Goal: Information Seeking & Learning: Find specific fact

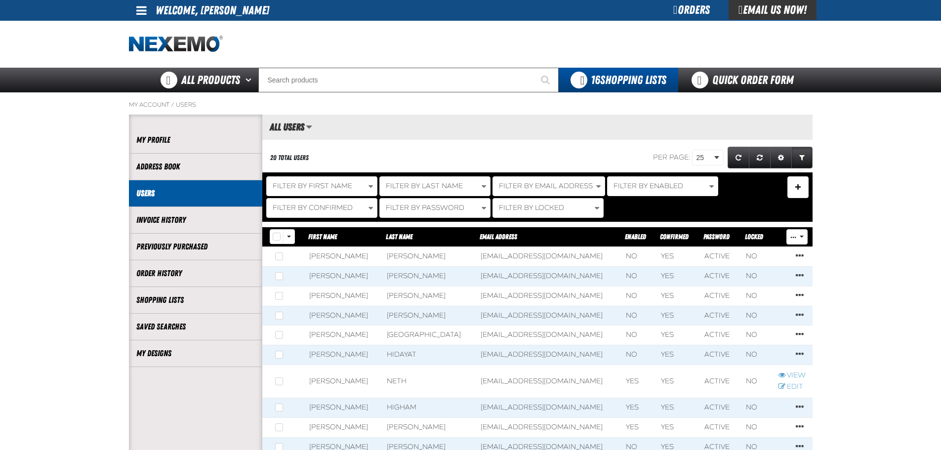
scroll to position [0, 0]
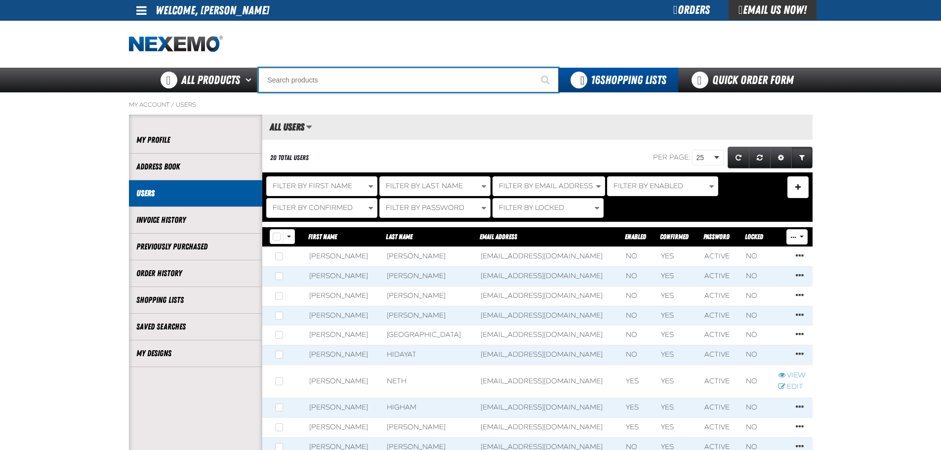
click at [392, 69] on input "Search" at bounding box center [408, 80] width 300 height 25
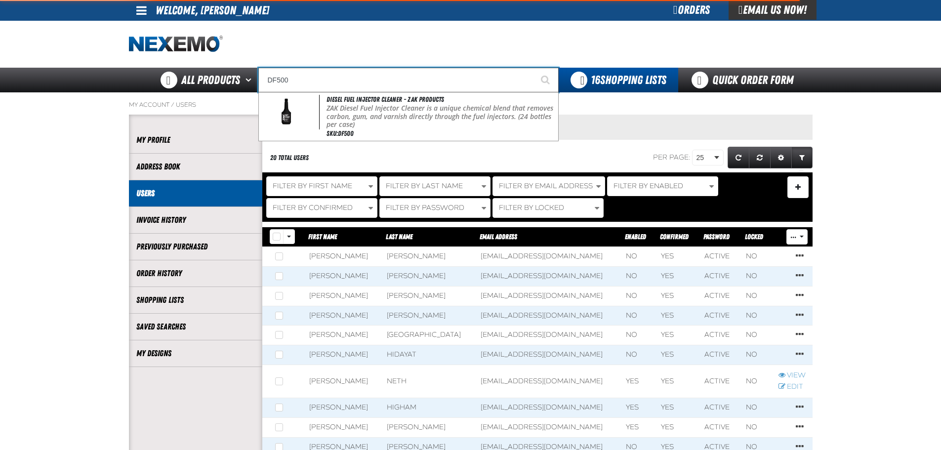
type input "DF500"
click at [534, 68] on button "Start Searching" at bounding box center [546, 80] width 25 height 25
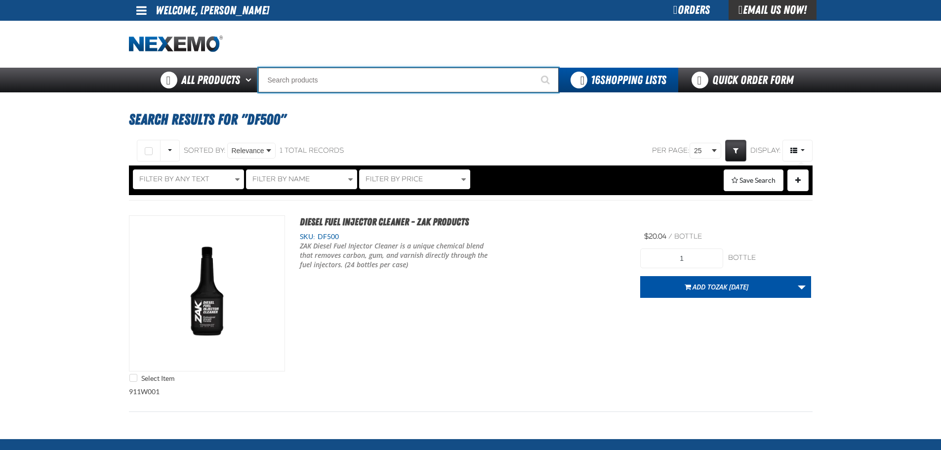
click at [375, 81] on input "Search" at bounding box center [408, 80] width 300 height 25
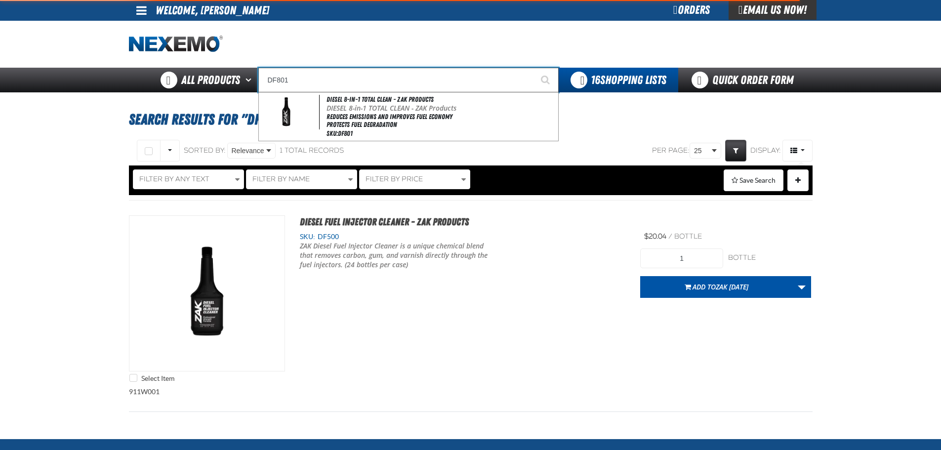
type input "DF801"
click at [534, 68] on button "Start Searching" at bounding box center [546, 80] width 25 height 25
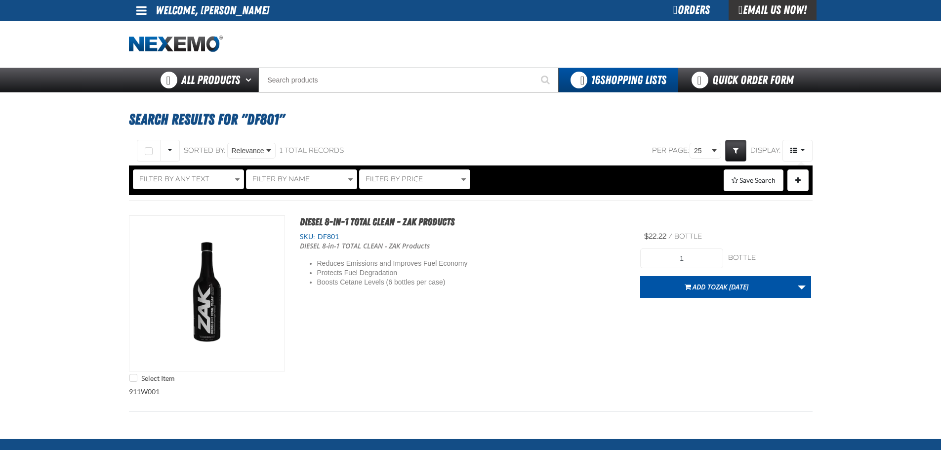
click at [670, 235] on div "Select Item DIESEL 8-in-1 TOTAL CLEAN - ZAK Products SKU: DF801 DIESEL 8-in-1 T…" at bounding box center [471, 301] width 684 height 172
drag, startPoint x: 556, startPoint y: 255, endPoint x: 564, endPoint y: 331, distance: 76.0
click at [556, 256] on div "DIESEL 8-in-1 TOTAL CLEAN - ZAK Products Reduces Emissions and Improves Fuel Ec…" at bounding box center [463, 264] width 326 height 45
click at [346, 304] on div "Select Item DIESEL 8-in-1 TOTAL CLEAN - ZAK Products SKU: DF801 DIESEL 8-in-1 T…" at bounding box center [471, 301] width 684 height 172
click at [343, 271] on li "Protects Fuel Degradation" at bounding box center [406, 272] width 178 height 9
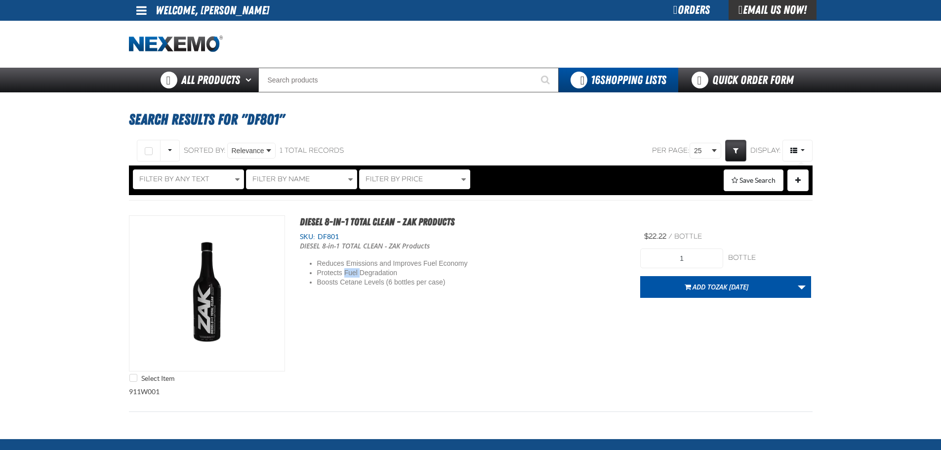
click at [343, 271] on li "Protects Fuel Degradation" at bounding box center [406, 272] width 178 height 9
click at [371, 315] on div "Select Item DIESEL 8-in-1 TOTAL CLEAN - ZAK Products SKU: DF801 DIESEL 8-in-1 T…" at bounding box center [471, 301] width 684 height 172
click at [221, 293] on img "View Details of the DIESEL 8-in-1 TOTAL CLEAN - ZAK Products" at bounding box center [206, 293] width 155 height 155
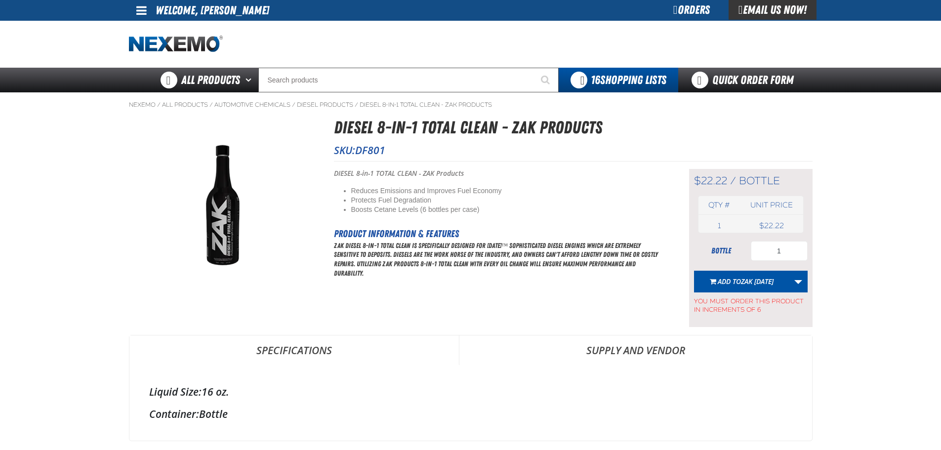
click at [461, 267] on p "ZAK Diesel 8-in-1 Total Clean is specifically designed for today™ sophisticated…" at bounding box center [499, 260] width 330 height 38
click at [491, 284] on div "Short Description: DIESEL 8-in-1 TOTAL CLEAN - ZAK Products Reduces Emissions a…" at bounding box center [499, 248] width 330 height 158
click at [452, 222] on div "Short Description: DIESEL 8-in-1 TOTAL CLEAN - ZAK Products Reduces Emissions a…" at bounding box center [499, 248] width 330 height 158
click at [406, 346] on link "Specifications" at bounding box center [293, 350] width 329 height 30
click at [426, 265] on p "ZAK Diesel 8-in-1 Total Clean is specifically designed for today™ sophisticated…" at bounding box center [499, 260] width 330 height 38
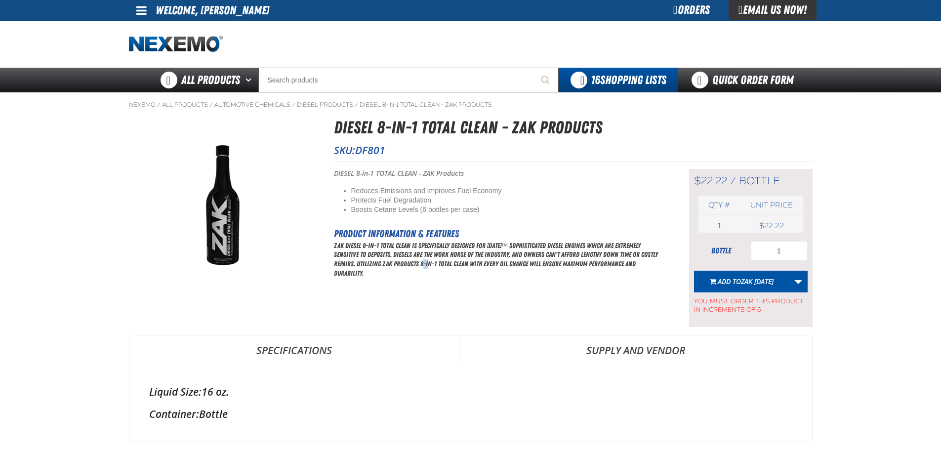
click at [426, 265] on p "ZAK Diesel 8-in-1 Total Clean is specifically designed for today™ sophisticated…" at bounding box center [499, 260] width 330 height 38
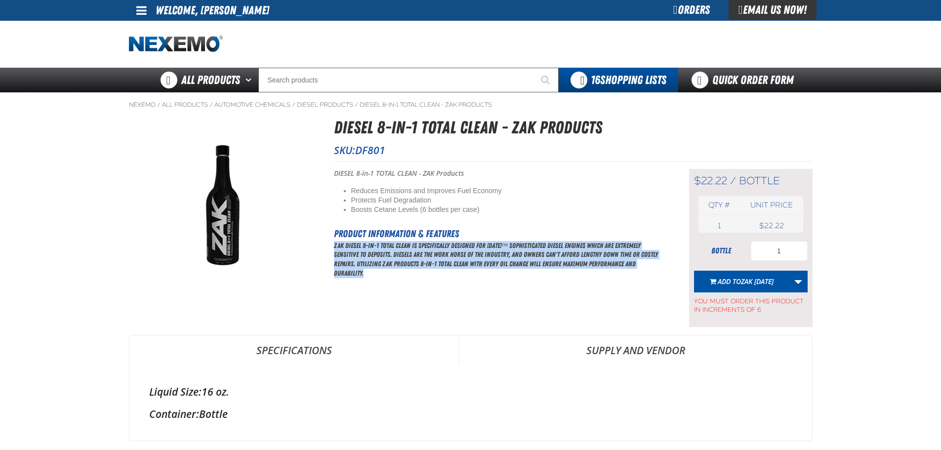
click at [426, 265] on p "ZAK Diesel 8-in-1 Total Clean is specifically designed for today™ sophisticated…" at bounding box center [499, 260] width 330 height 38
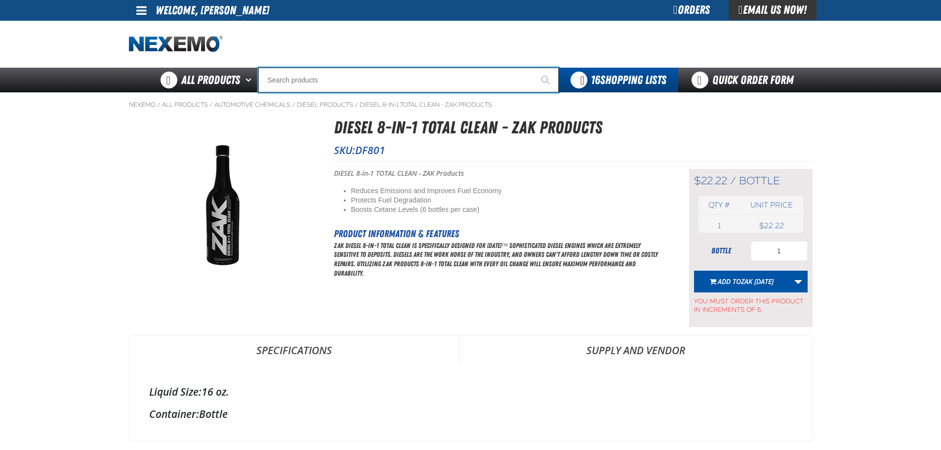
click at [358, 73] on input "Search" at bounding box center [408, 80] width 300 height 25
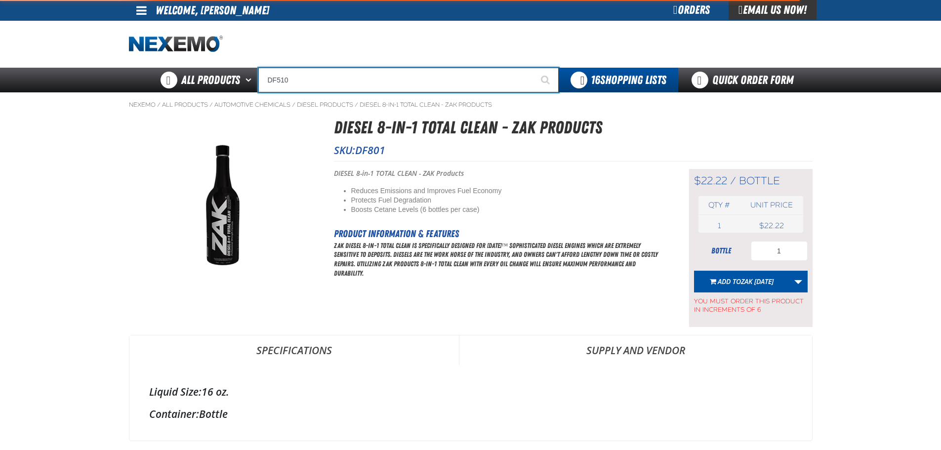
type input "DF510"
click at [534, 68] on button "Start Searching" at bounding box center [546, 80] width 25 height 25
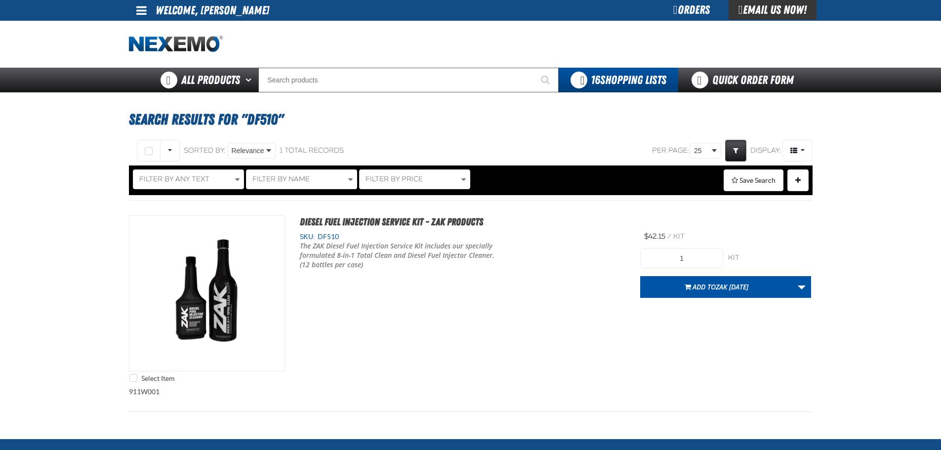
click at [586, 262] on div "The ZAK Diesel Fuel Injection Service Kit includes our specially formulated 8-i…" at bounding box center [463, 256] width 326 height 28
click at [190, 296] on img "View Details of the Diesel Fuel Injection Service Kit - ZAK Products" at bounding box center [206, 293] width 155 height 155
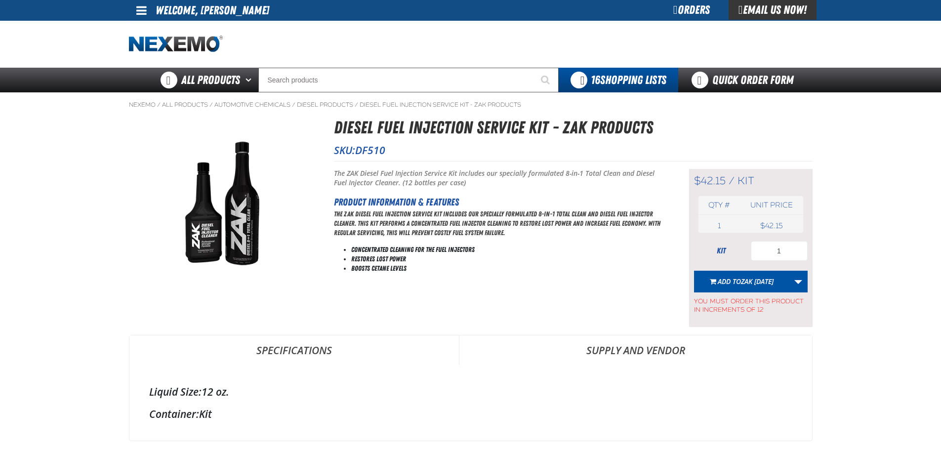
click at [434, 233] on p "The ZAK Diesel Fuel Injection Service Kit includes our specially formulated 8-i…" at bounding box center [499, 223] width 330 height 28
click at [447, 226] on p "The ZAK Diesel Fuel Injection Service Kit includes our specially formulated 8-i…" at bounding box center [499, 223] width 330 height 28
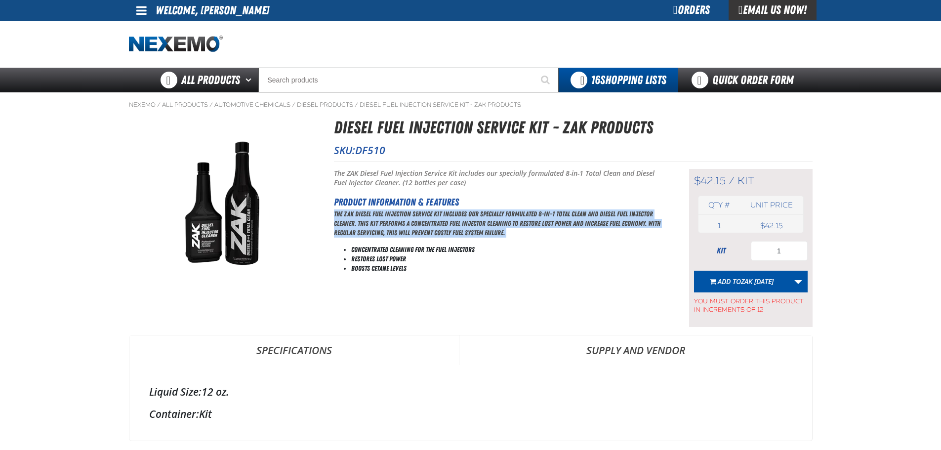
click at [447, 226] on p "The ZAK Diesel Fuel Injection Service Kit includes our specially formulated 8-i…" at bounding box center [499, 223] width 330 height 28
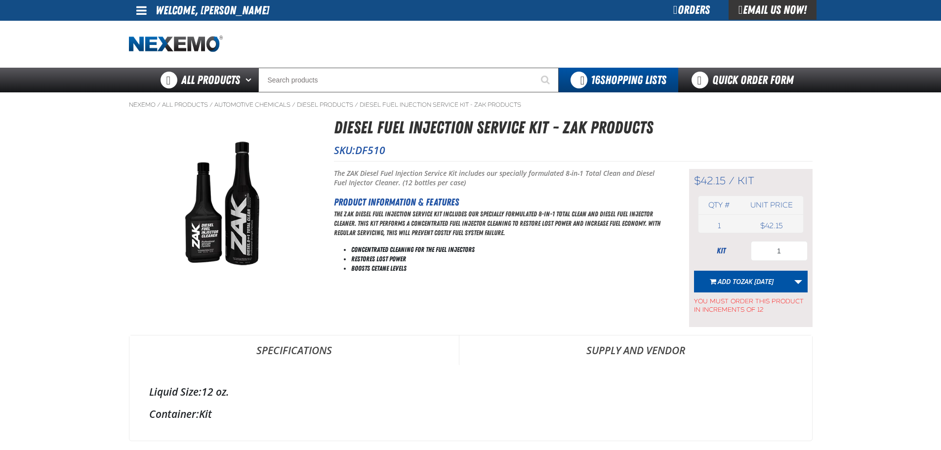
click at [438, 255] on li "Restores Lost Power" at bounding box center [507, 258] width 313 height 9
click at [469, 227] on p "The ZAK Diesel Fuel Injection Service Kit includes our specially formulated 8-i…" at bounding box center [499, 223] width 330 height 28
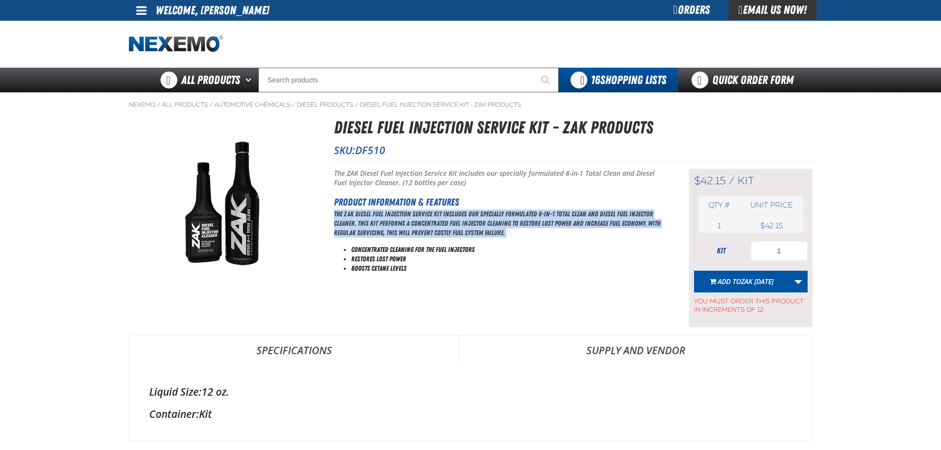
click at [469, 227] on p "The ZAK Diesel Fuel Injection Service Kit includes our specially formulated 8-i…" at bounding box center [499, 223] width 330 height 28
click at [541, 211] on p "The ZAK Diesel Fuel Injection Service Kit includes our specially formulated 8-i…" at bounding box center [499, 223] width 330 height 28
drag, startPoint x: 551, startPoint y: 213, endPoint x: 537, endPoint y: 256, distance: 45.0
click at [541, 252] on div "Product Information & Features The ZAK Diesel Fuel Injection Service Kit includ…" at bounding box center [499, 234] width 330 height 79
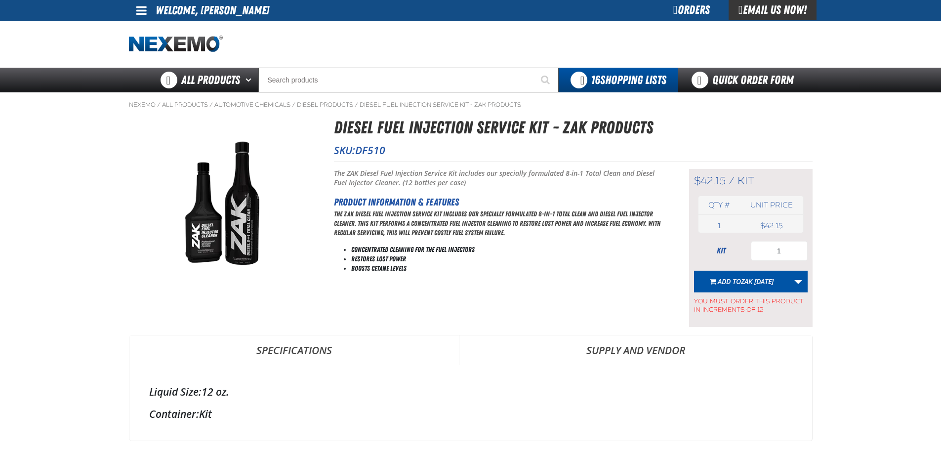
click at [537, 256] on li "Restores Lost Power" at bounding box center [507, 258] width 313 height 9
click at [537, 230] on p "The ZAK Diesel Fuel Injection Service Kit includes our specially formulated 8-i…" at bounding box center [499, 223] width 330 height 28
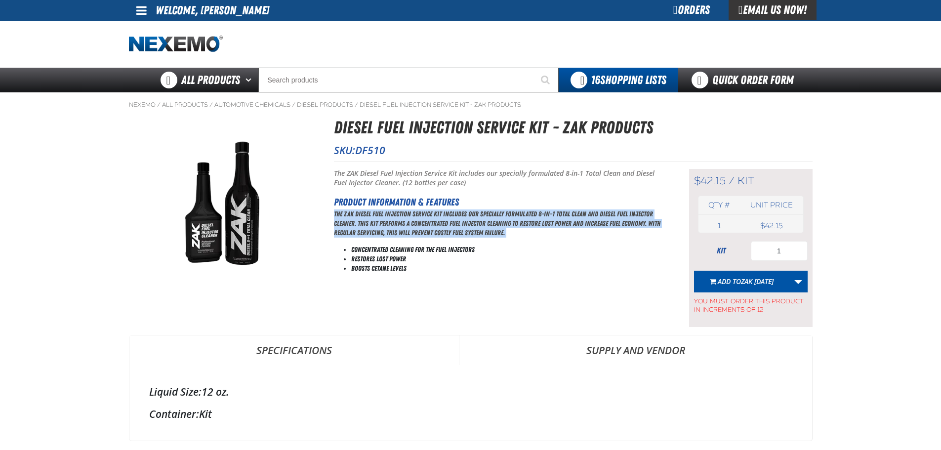
click at [537, 230] on p "The ZAK Diesel Fuel Injection Service Kit includes our specially formulated 8-i…" at bounding box center [499, 223] width 330 height 28
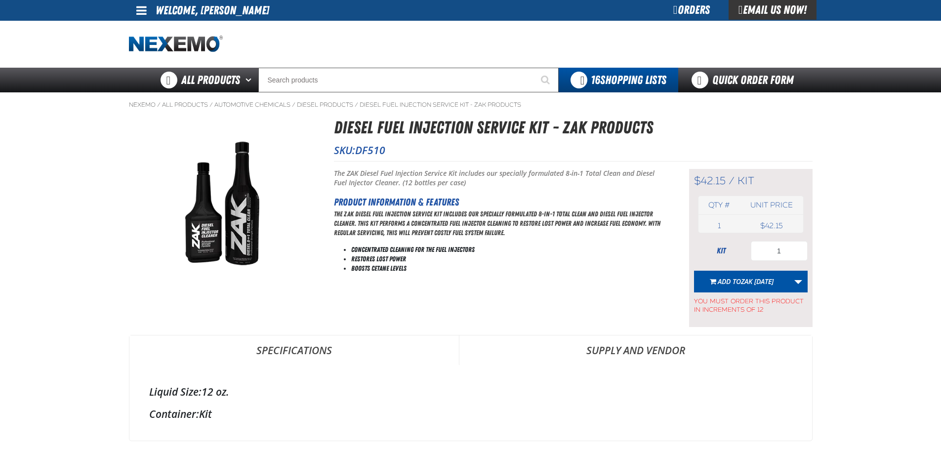
drag, startPoint x: 649, startPoint y: 265, endPoint x: 620, endPoint y: 303, distance: 48.6
click at [649, 267] on li "Boosts Cetane Levels" at bounding box center [507, 268] width 313 height 9
drag, startPoint x: 607, startPoint y: 329, endPoint x: 610, endPoint y: 347, distance: 18.0
click at [608, 333] on div "Diesel Fuel Injection Service Kit - ZAK Products SKU: DF510" at bounding box center [471, 439] width 684 height 649
click at [610, 348] on link "Supply and Vendor" at bounding box center [635, 350] width 353 height 30
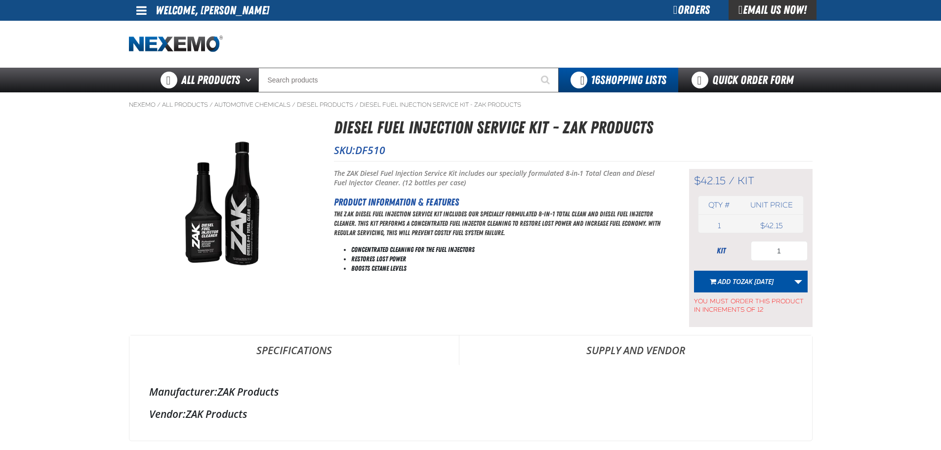
click at [610, 348] on link "Supply and Vendor" at bounding box center [635, 350] width 353 height 30
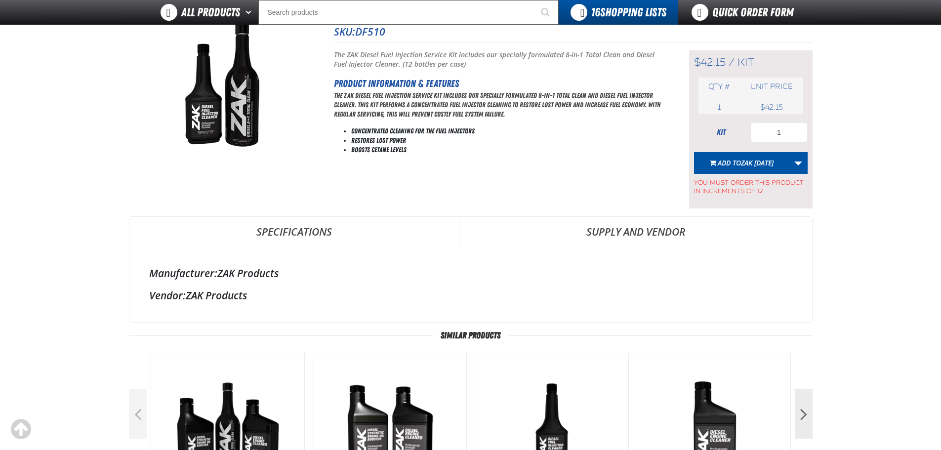
scroll to position [99, 0]
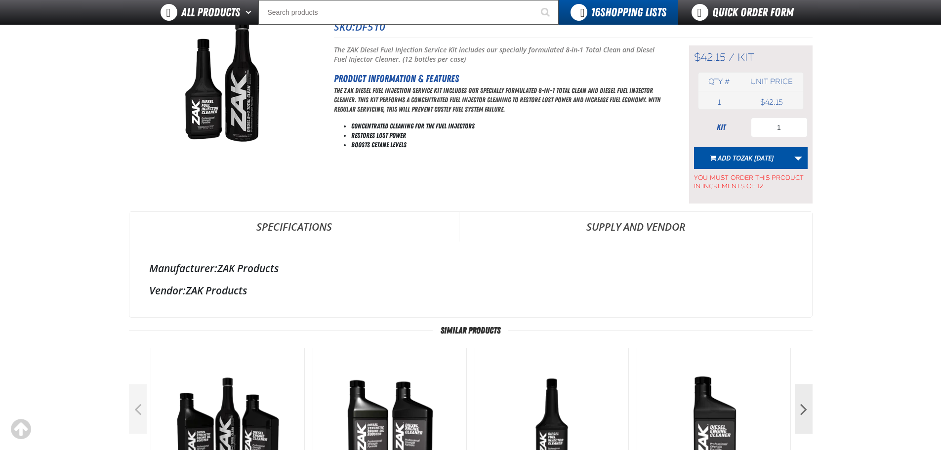
click at [645, 222] on link "Supply and Vendor" at bounding box center [635, 227] width 353 height 30
click at [228, 286] on div "Vendor: ZAK Products" at bounding box center [470, 290] width 643 height 14
click at [242, 276] on div "Manufacturer: ZAK Products Vendor: ZAK Products" at bounding box center [470, 280] width 683 height 76
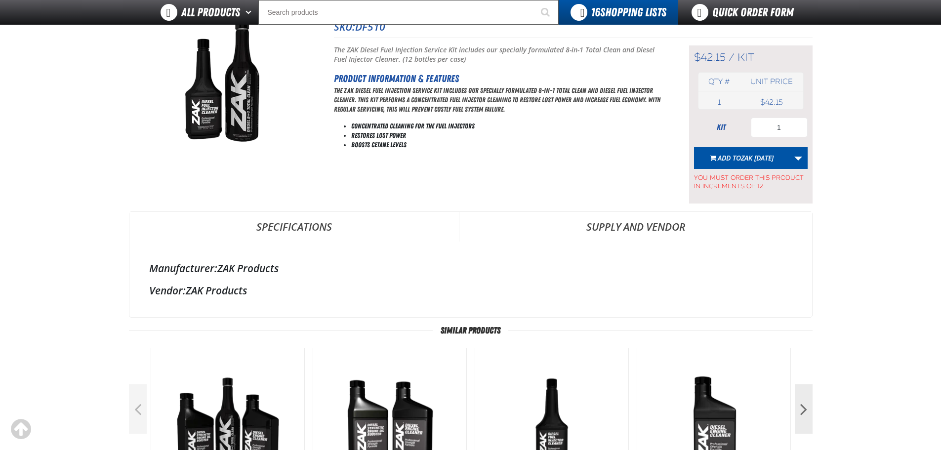
click at [242, 276] on div "Manufacturer: ZAK Products Vendor: ZAK Products" at bounding box center [470, 280] width 683 height 76
click at [229, 288] on div "Vendor: ZAK Products" at bounding box center [470, 290] width 643 height 14
drag, startPoint x: 246, startPoint y: 293, endPoint x: 190, endPoint y: 295, distance: 56.3
click at [190, 295] on div "Vendor: ZAK Products" at bounding box center [470, 290] width 643 height 14
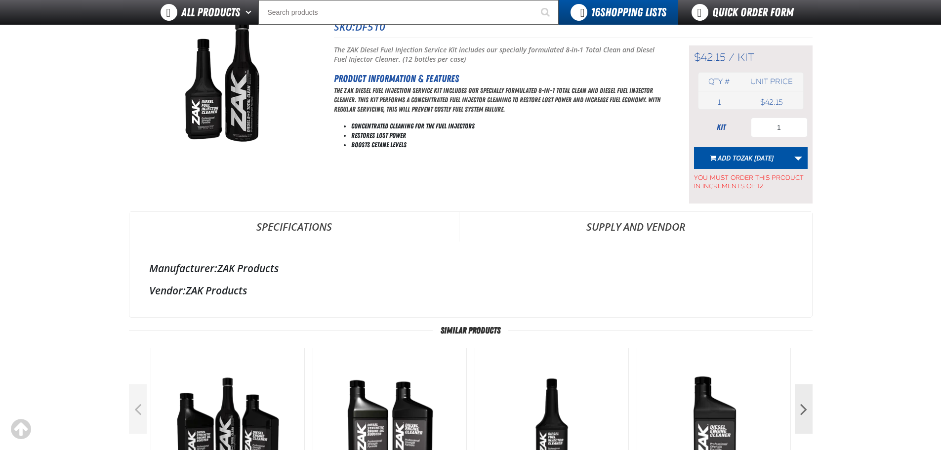
click at [190, 295] on div "Vendor: ZAK Products" at bounding box center [470, 290] width 643 height 14
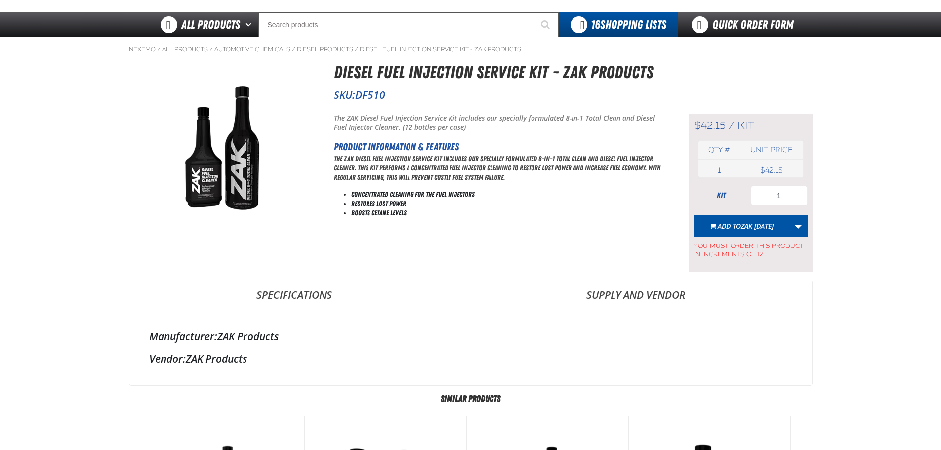
scroll to position [0, 0]
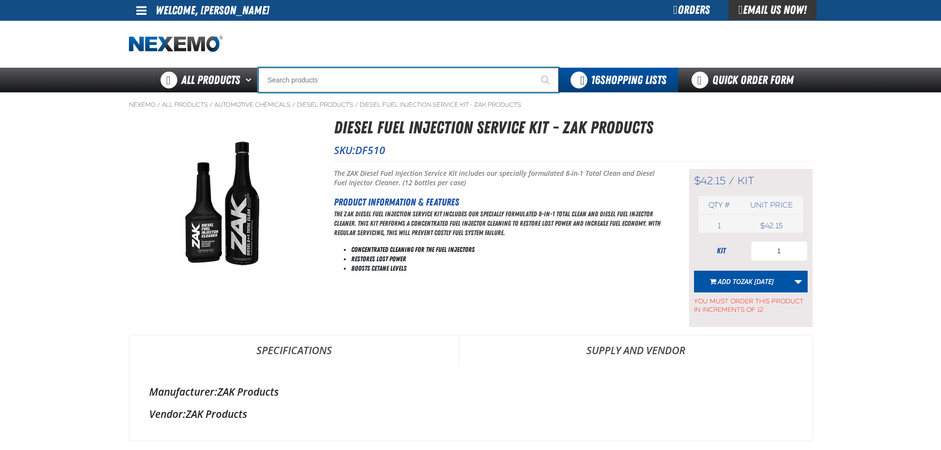
click at [342, 82] on input "Search" at bounding box center [408, 80] width 300 height 25
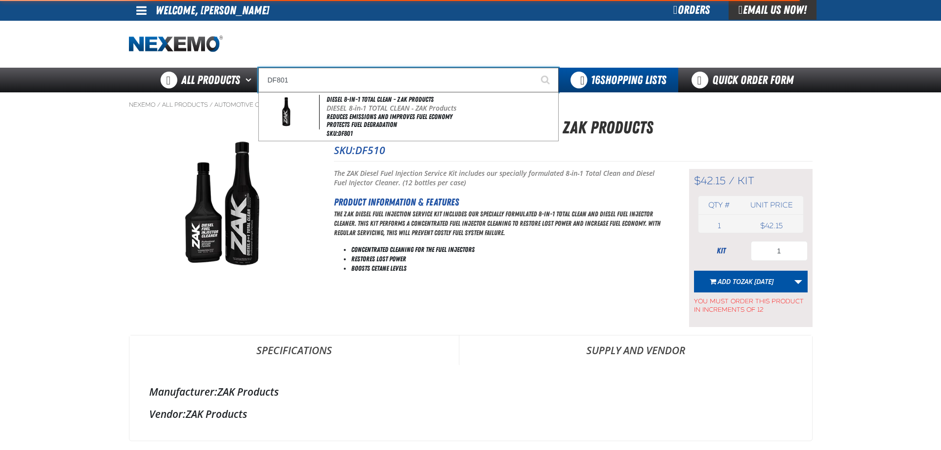
type input "DF801"
click at [534, 68] on button "Start Searching" at bounding box center [546, 80] width 25 height 25
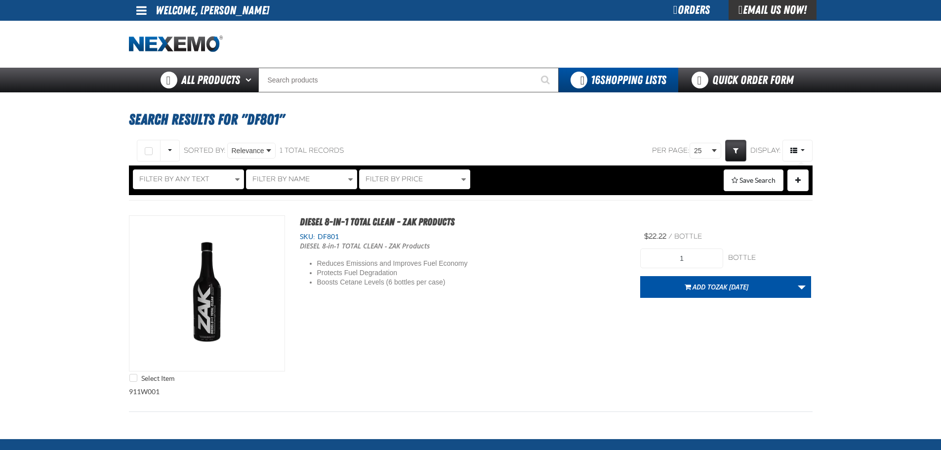
click at [114, 263] on main "Search Results for "DF801" Select All on Page All visible" at bounding box center [470, 265] width 941 height 346
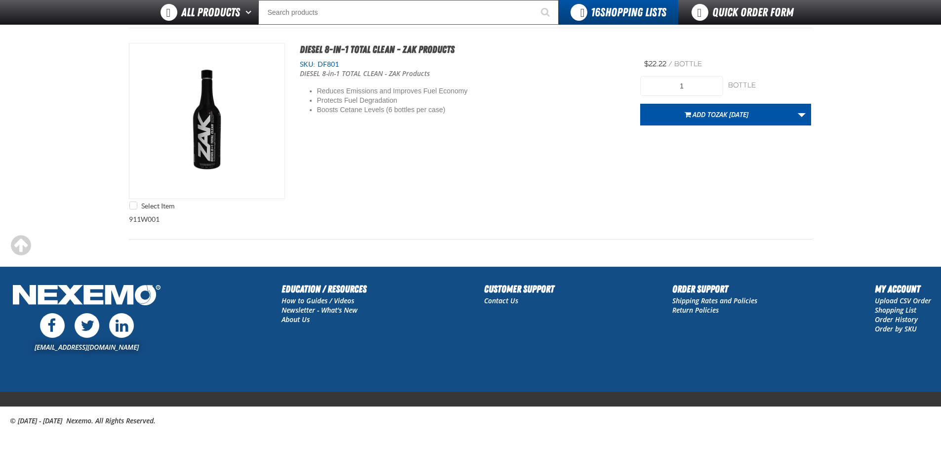
scroll to position [148, 0]
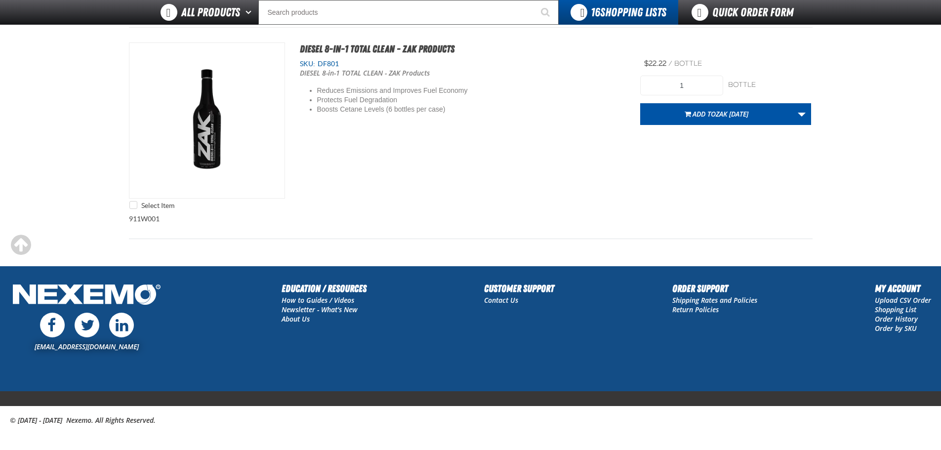
drag, startPoint x: 474, startPoint y: 196, endPoint x: 477, endPoint y: 189, distance: 7.3
click at [475, 193] on div "Select Item DIESEL 8-in-1 TOTAL CLEAN - ZAK Products SKU: DF801 DIESEL 8-in-1 T…" at bounding box center [471, 128] width 684 height 172
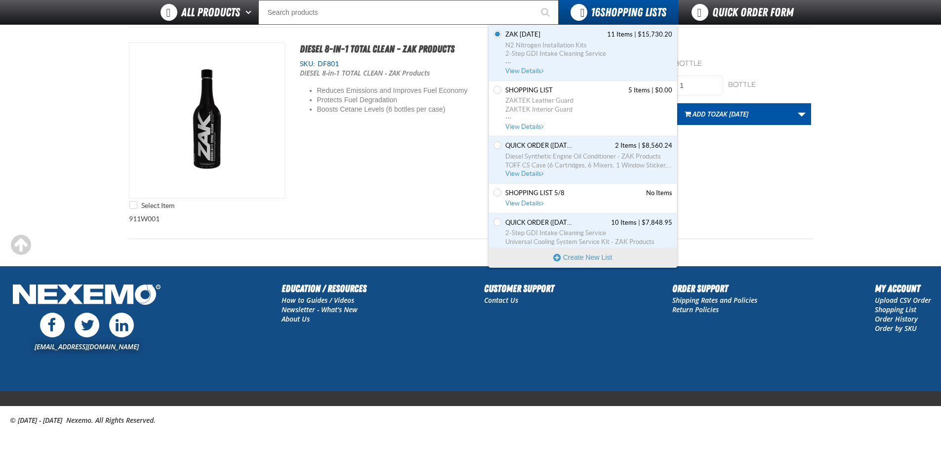
drag, startPoint x: 606, startPoint y: 235, endPoint x: 599, endPoint y: 233, distance: 8.1
click at [606, 235] on span "2-Step GDI Intake Cleaning Service" at bounding box center [588, 233] width 167 height 9
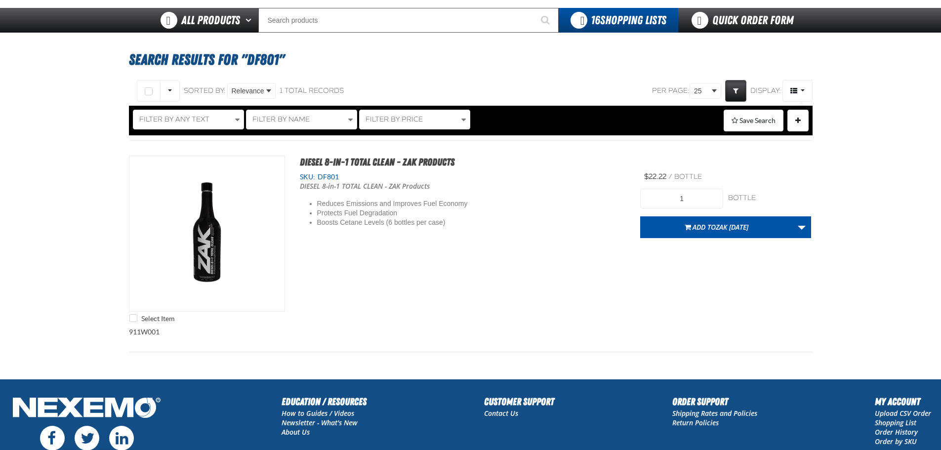
scroll to position [0, 0]
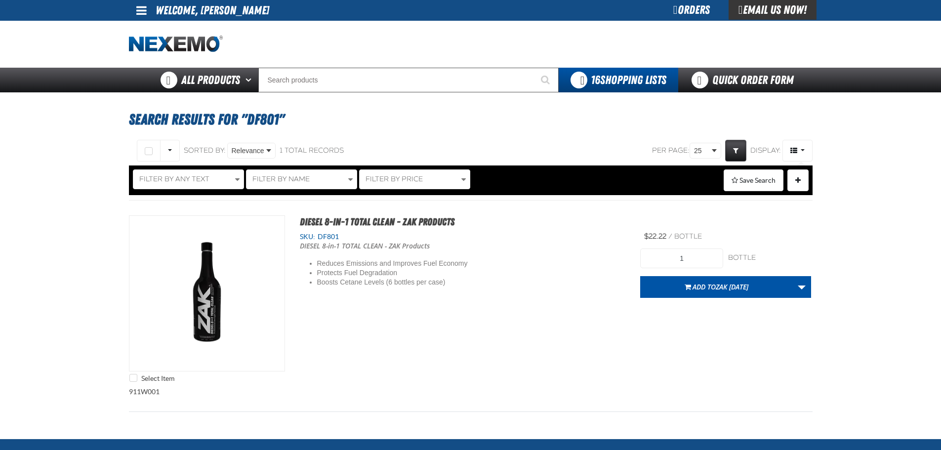
click at [105, 213] on main "Search Results for "DF801" Select All on Page All visible" at bounding box center [470, 265] width 941 height 346
